Goal: Task Accomplishment & Management: Use online tool/utility

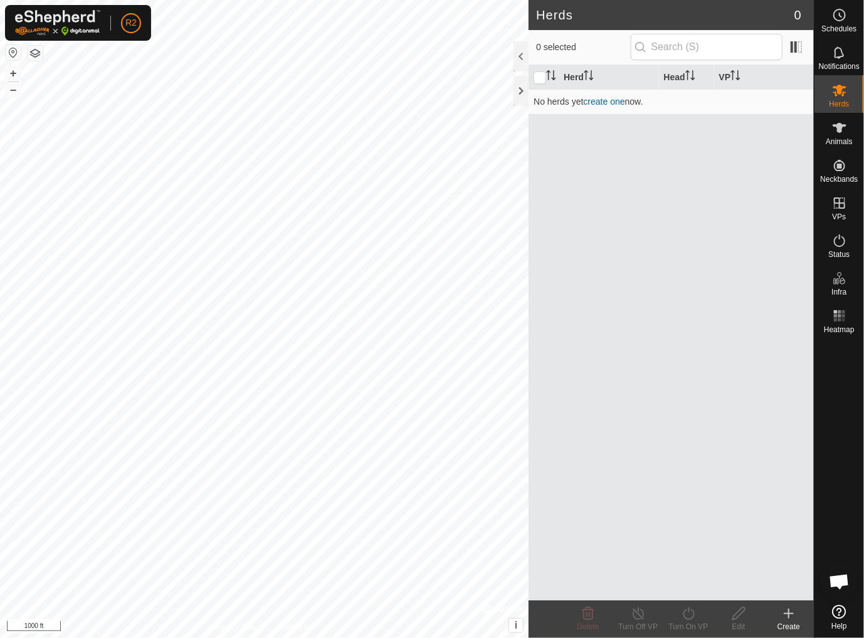
click at [789, 618] on icon at bounding box center [789, 614] width 0 height 9
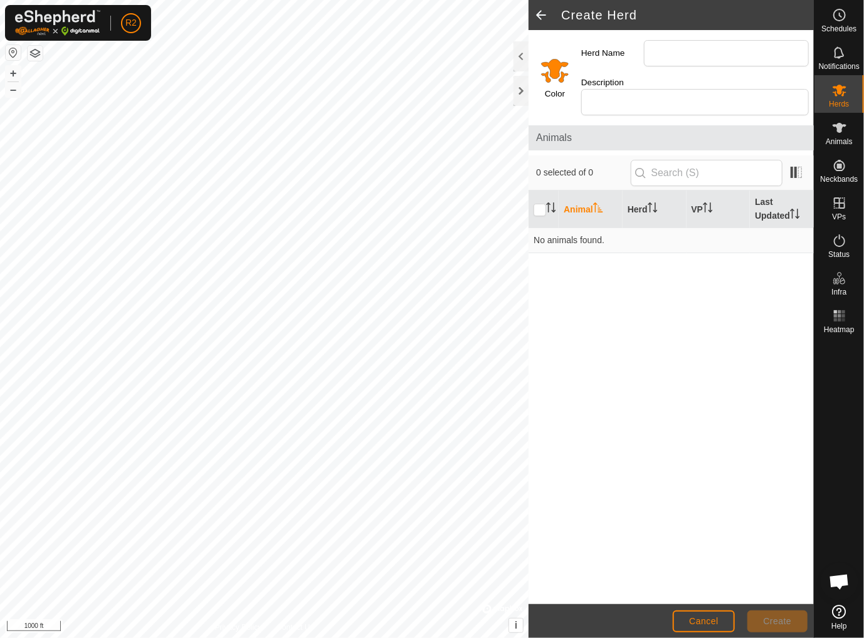
click at [551, 65] on input "Select a color" at bounding box center [555, 70] width 30 height 30
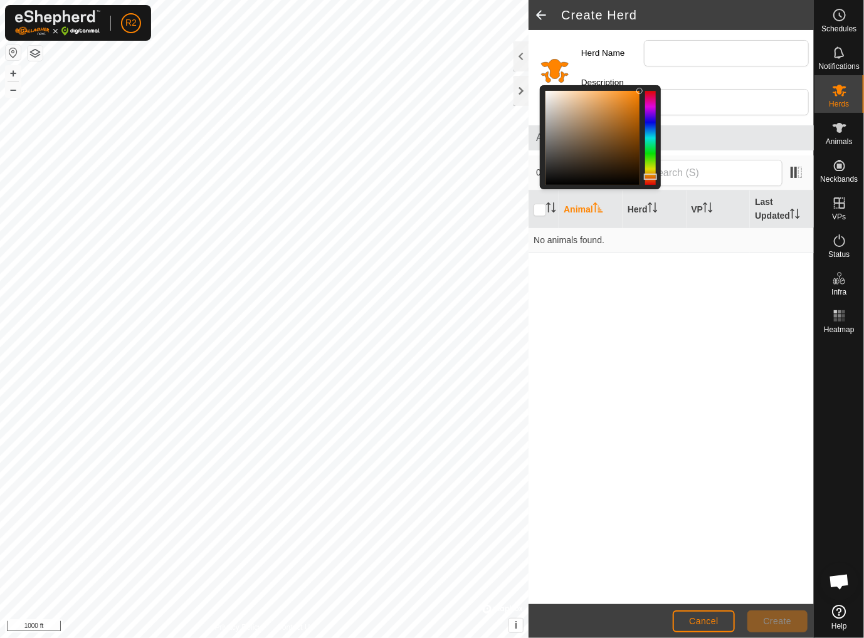
click at [551, 65] on input "Select a color" at bounding box center [555, 70] width 30 height 30
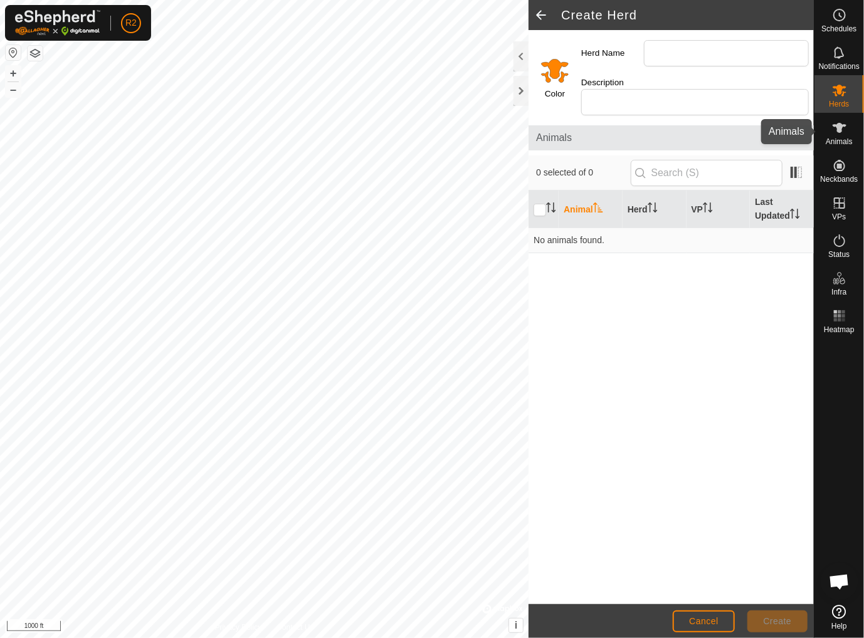
click at [838, 130] on icon at bounding box center [840, 128] width 14 height 10
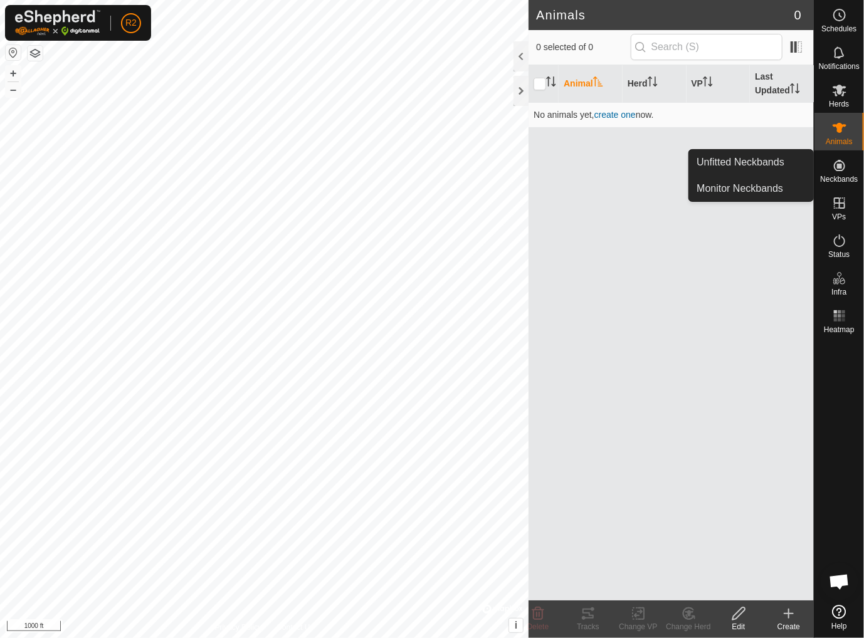
click at [853, 166] on div "Neckbands" at bounding box center [840, 170] width 50 height 38
click at [840, 158] on icon at bounding box center [839, 165] width 15 height 15
click at [838, 168] on icon at bounding box center [839, 165] width 11 height 11
